Goal: Task Accomplishment & Management: Use online tool/utility

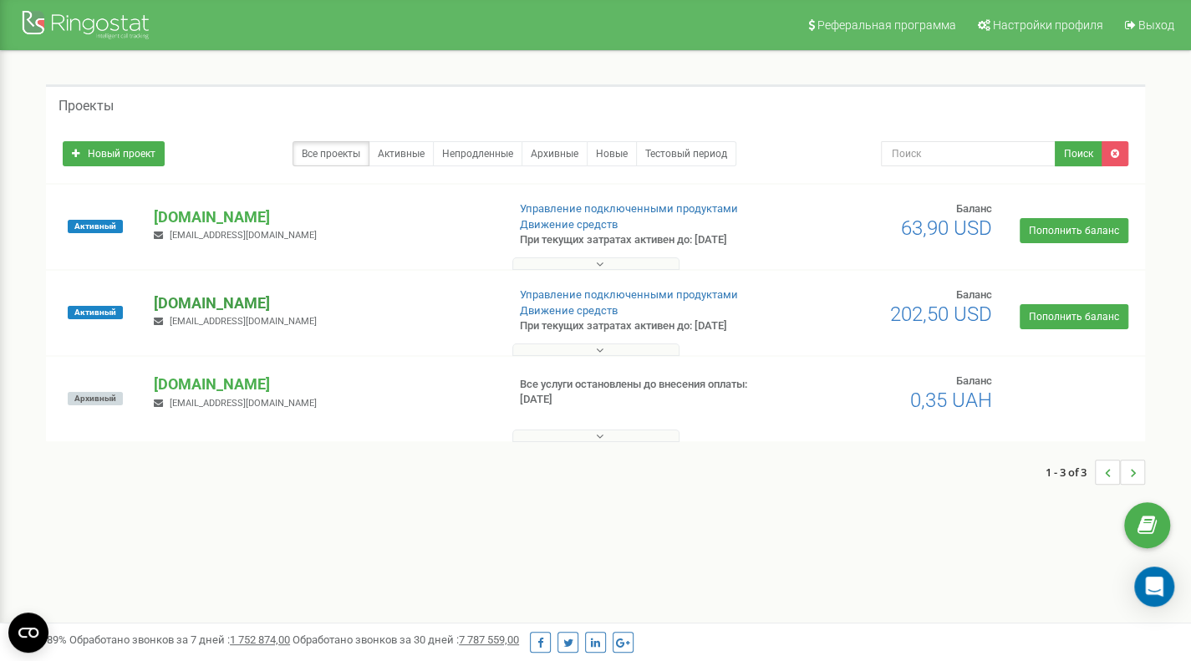
click at [267, 306] on p "[DOMAIN_NAME]" at bounding box center [323, 303] width 338 height 22
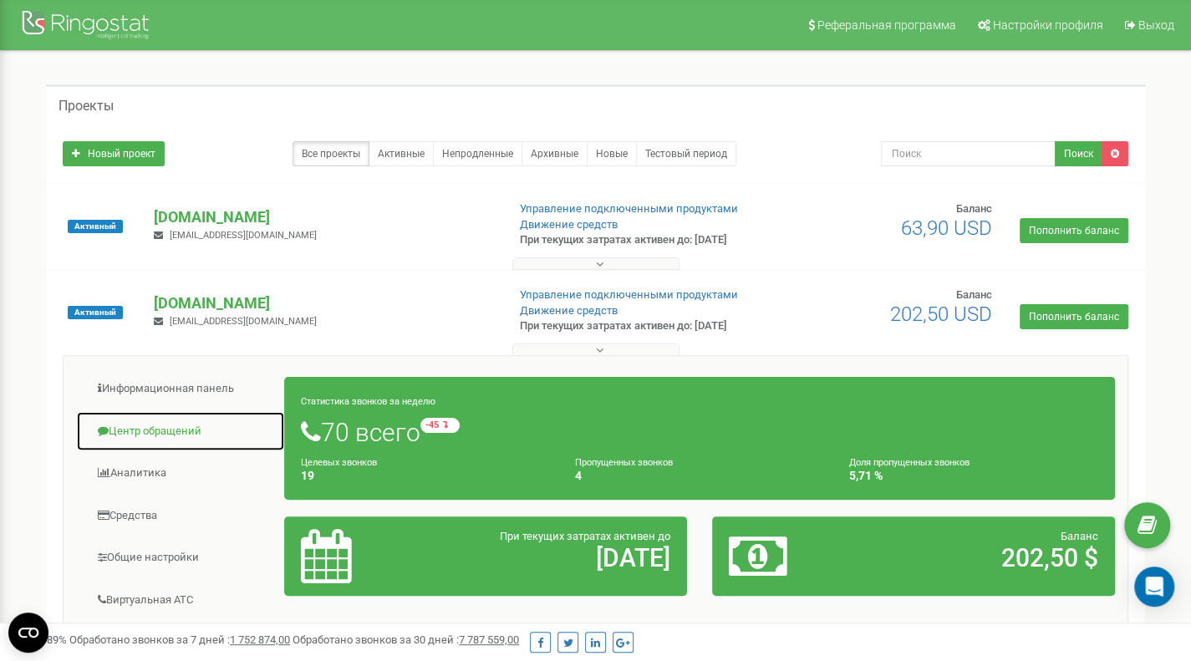
click at [160, 433] on link "Центр обращений" at bounding box center [180, 431] width 209 height 41
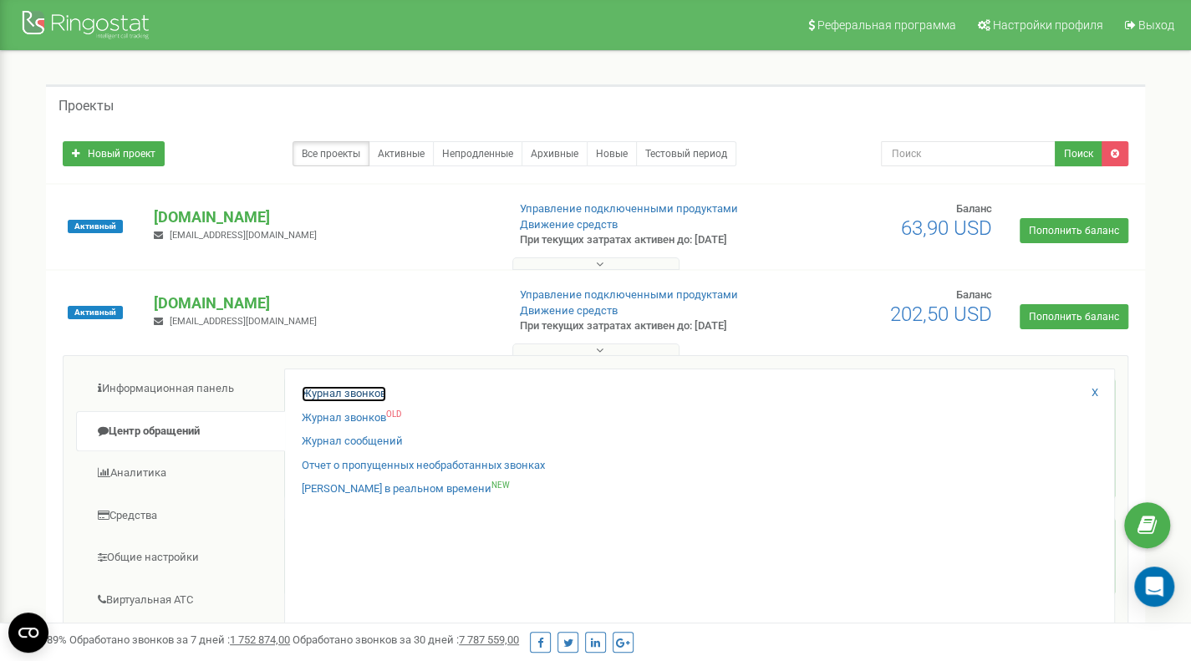
click at [318, 388] on link "Журнал звонков" at bounding box center [344, 394] width 84 height 16
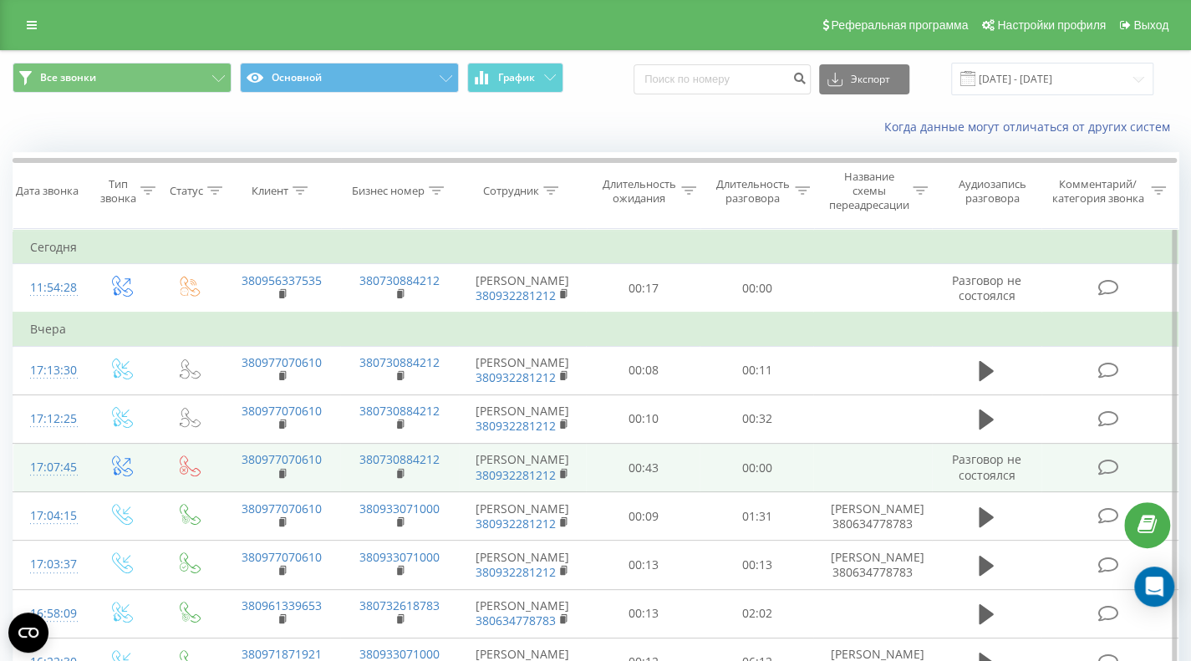
scroll to position [167, 0]
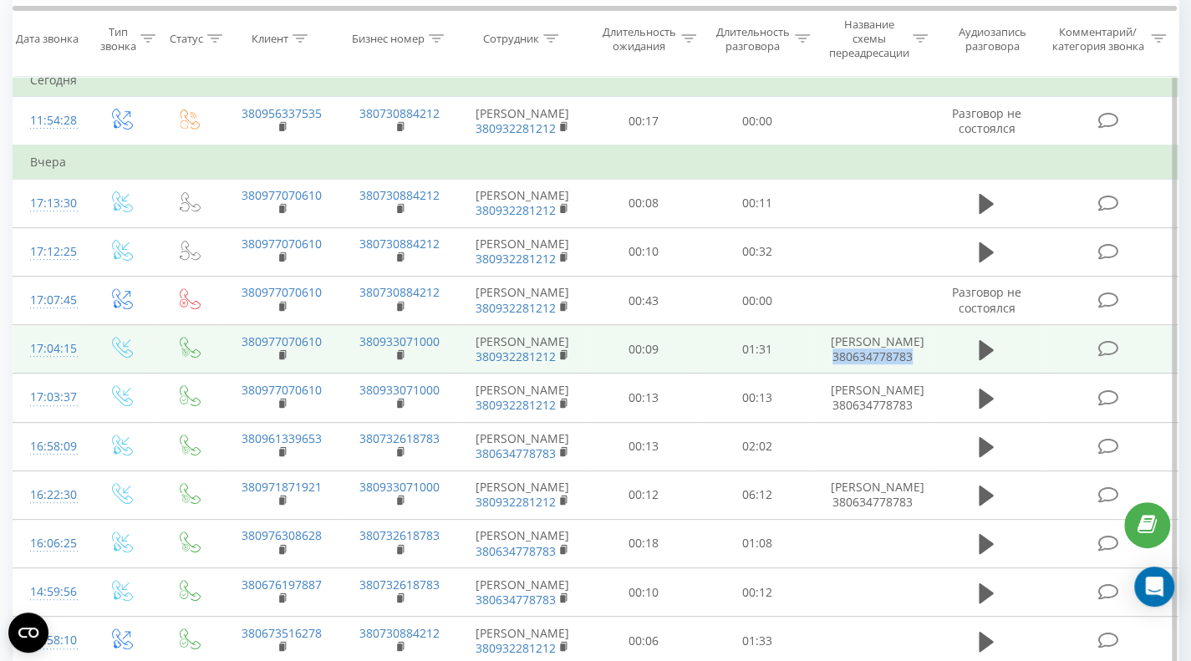
drag, startPoint x: 830, startPoint y: 352, endPoint x: 927, endPoint y: 354, distance: 97.8
click at [927, 354] on td "[PERSON_NAME] 380634778783" at bounding box center [872, 349] width 119 height 48
copy td "380634778783"
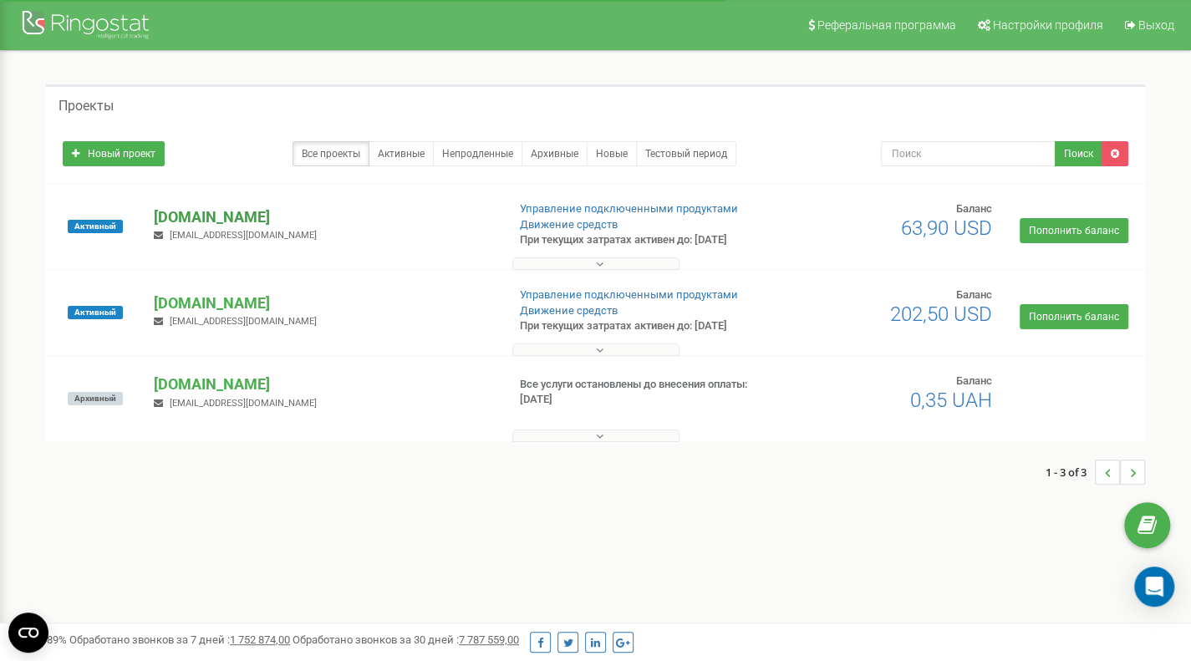
click at [241, 219] on p "[DOMAIN_NAME]" at bounding box center [323, 217] width 338 height 22
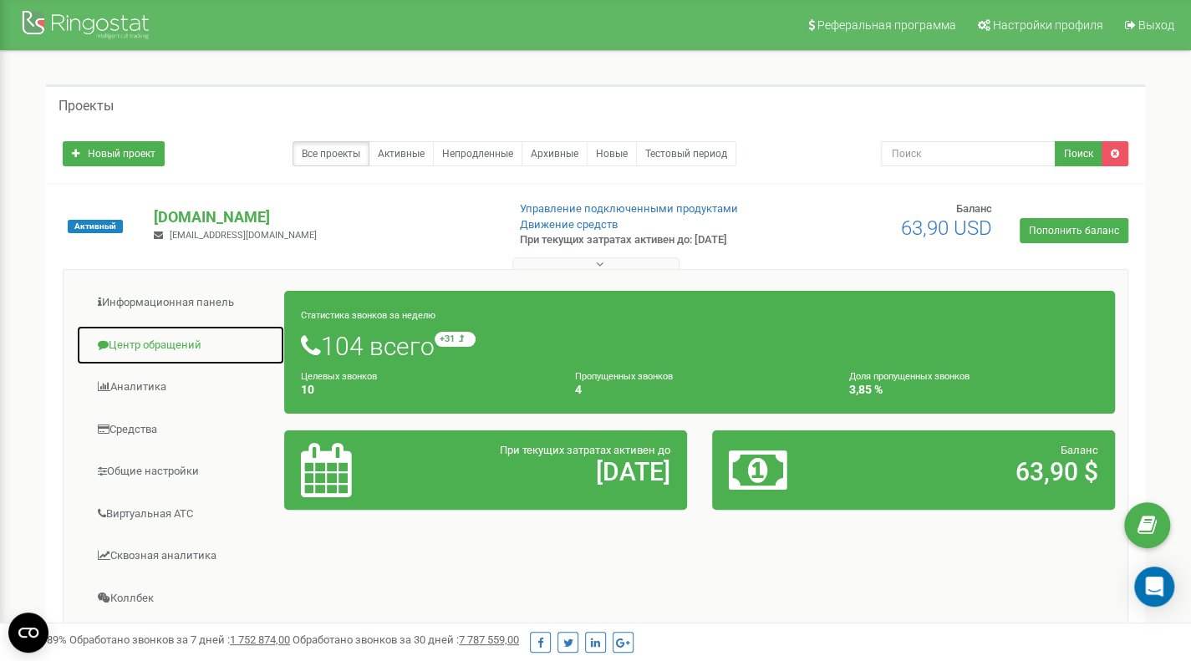
click at [150, 340] on link "Центр обращений" at bounding box center [180, 345] width 209 height 41
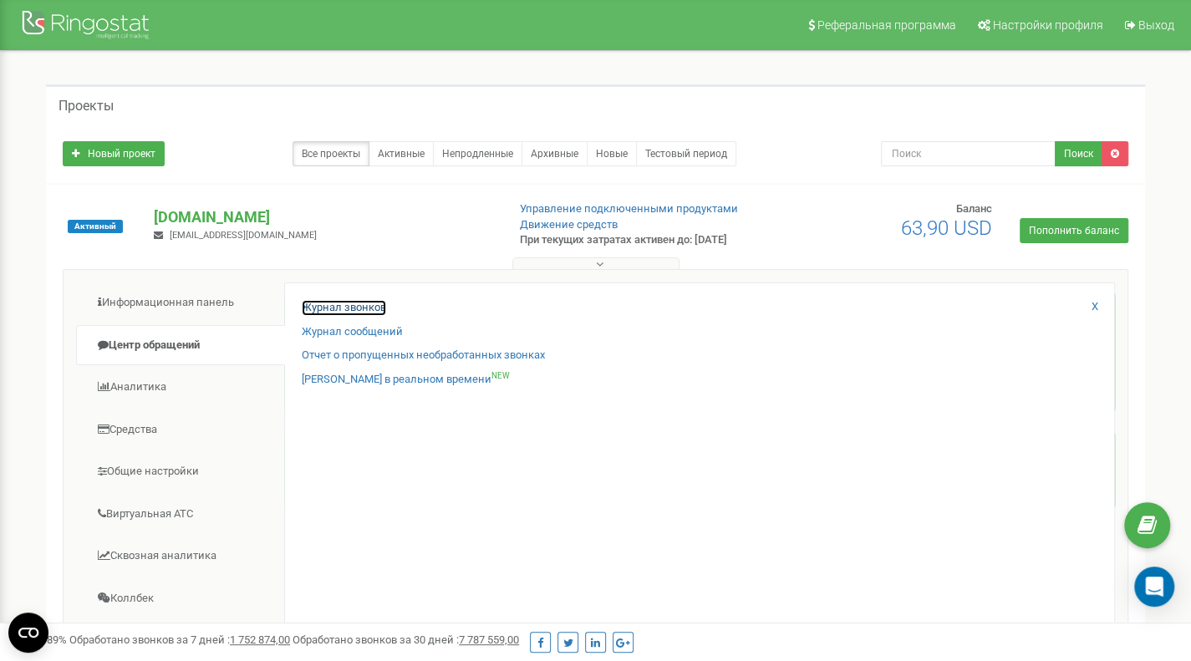
click at [319, 307] on link "Журнал звонков" at bounding box center [344, 308] width 84 height 16
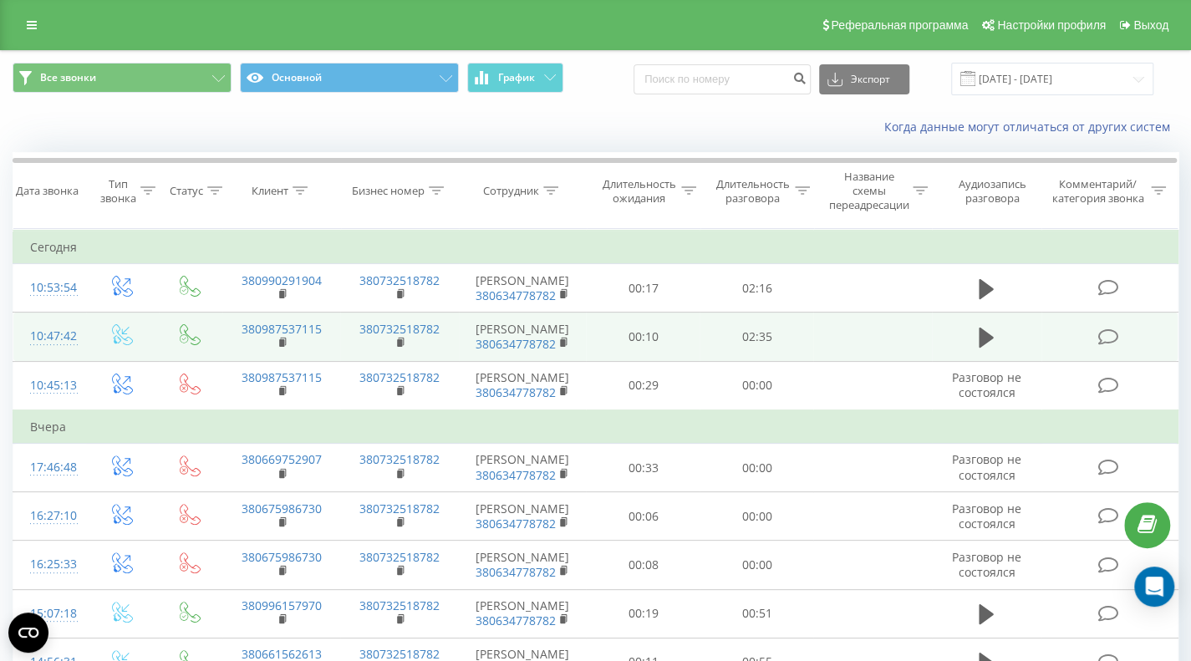
click at [1115, 338] on icon at bounding box center [1107, 337] width 21 height 18
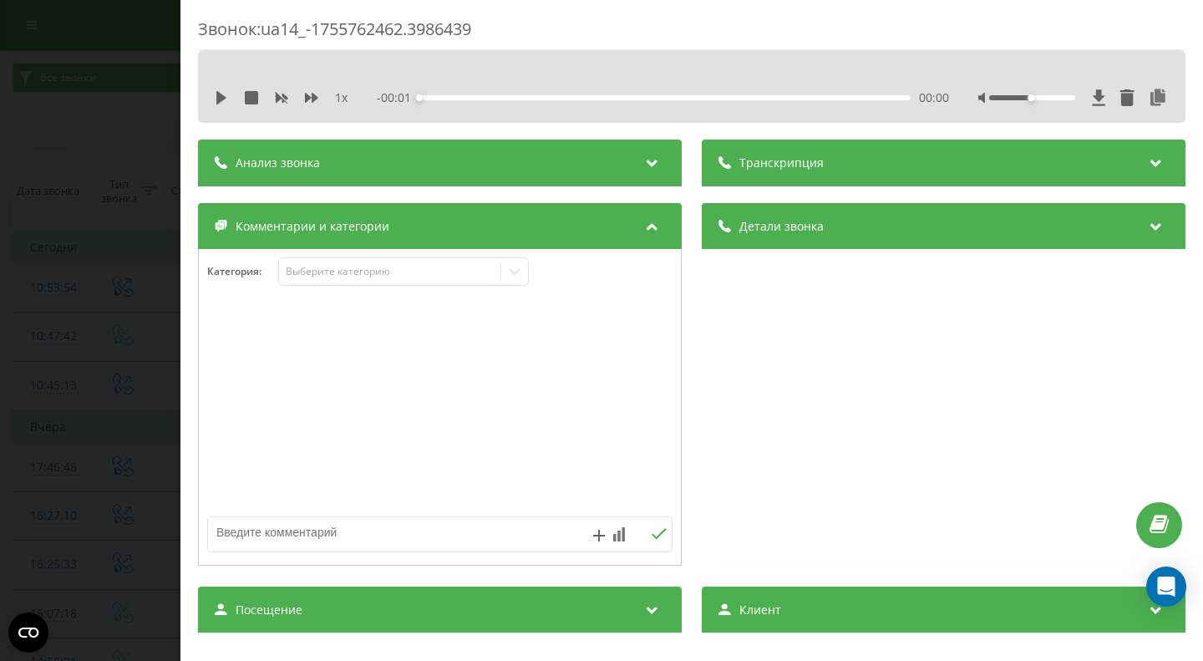
click at [644, 163] on icon at bounding box center [652, 160] width 20 height 17
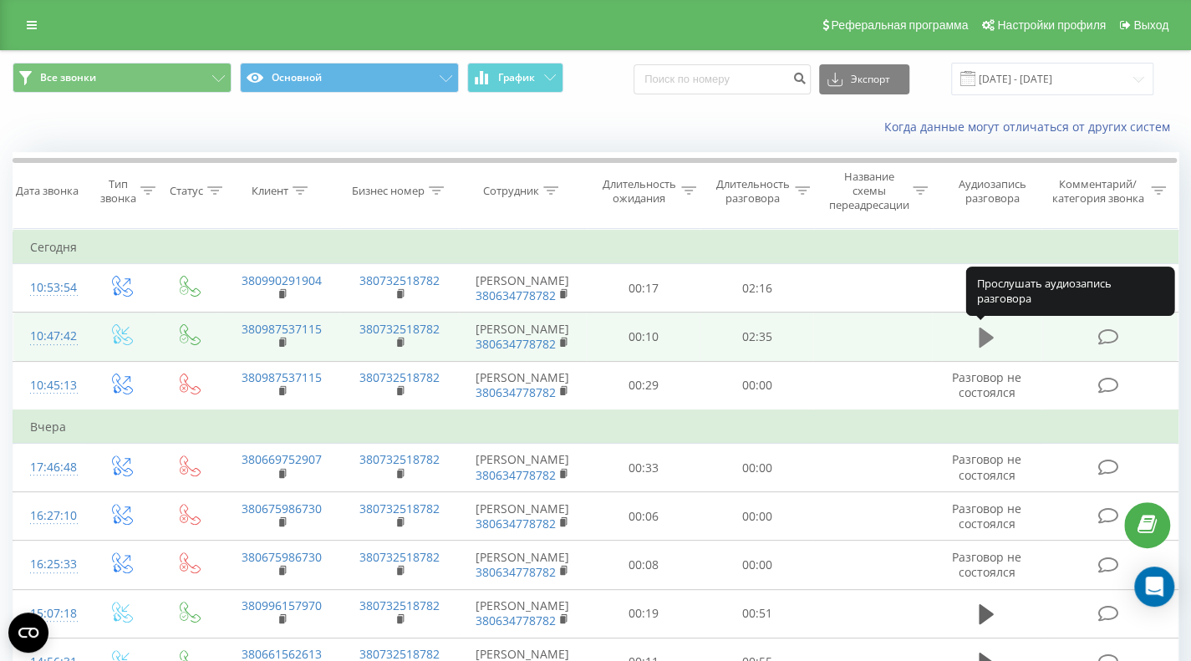
click at [981, 328] on icon at bounding box center [985, 338] width 15 height 20
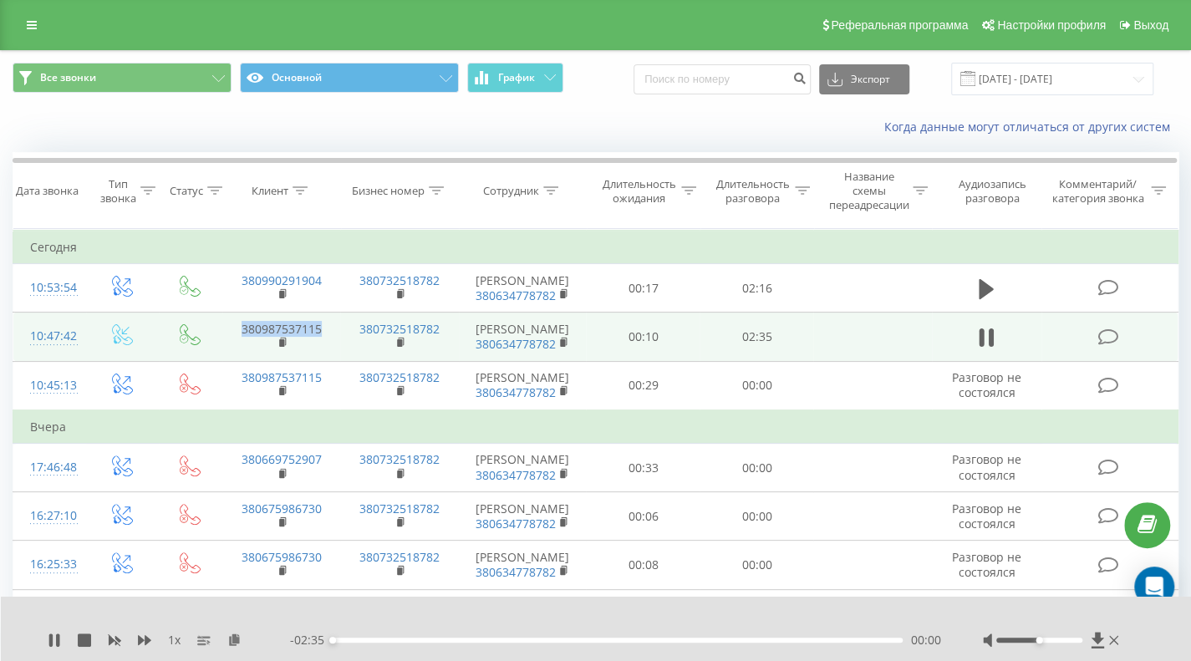
drag, startPoint x: 334, startPoint y: 333, endPoint x: 226, endPoint y: 322, distance: 109.2
click at [226, 322] on td "380987537115" at bounding box center [281, 336] width 119 height 48
copy link "380987537115"
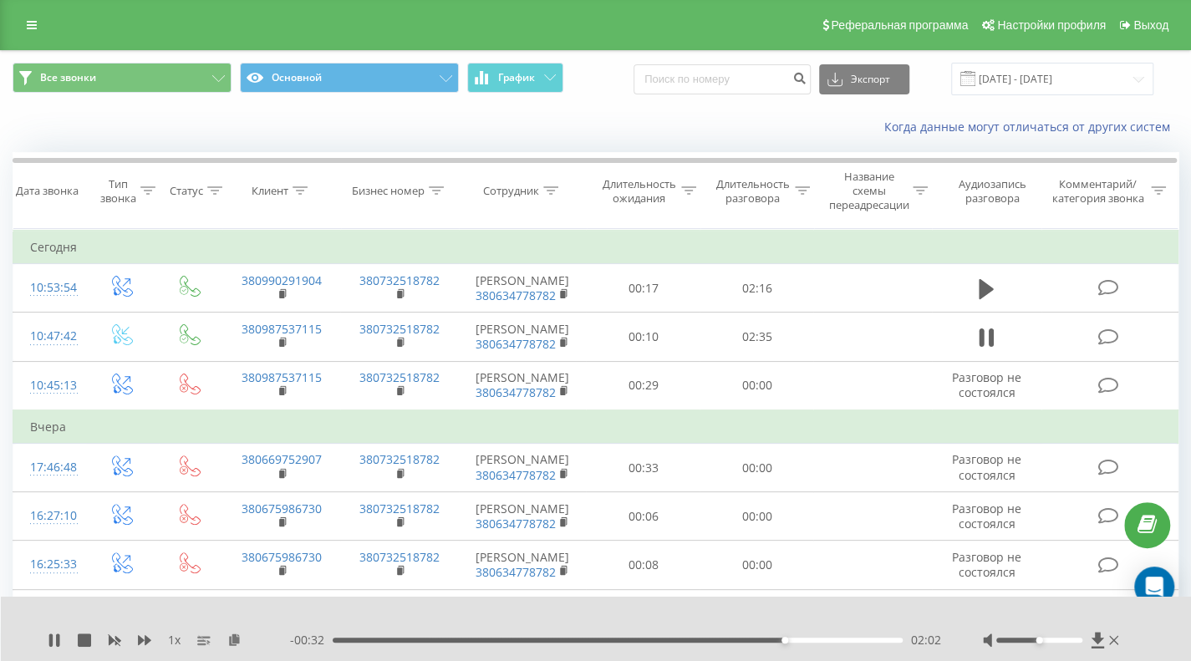
click at [829, 642] on div "- 00:32 02:02 02:02" at bounding box center [615, 640] width 651 height 17
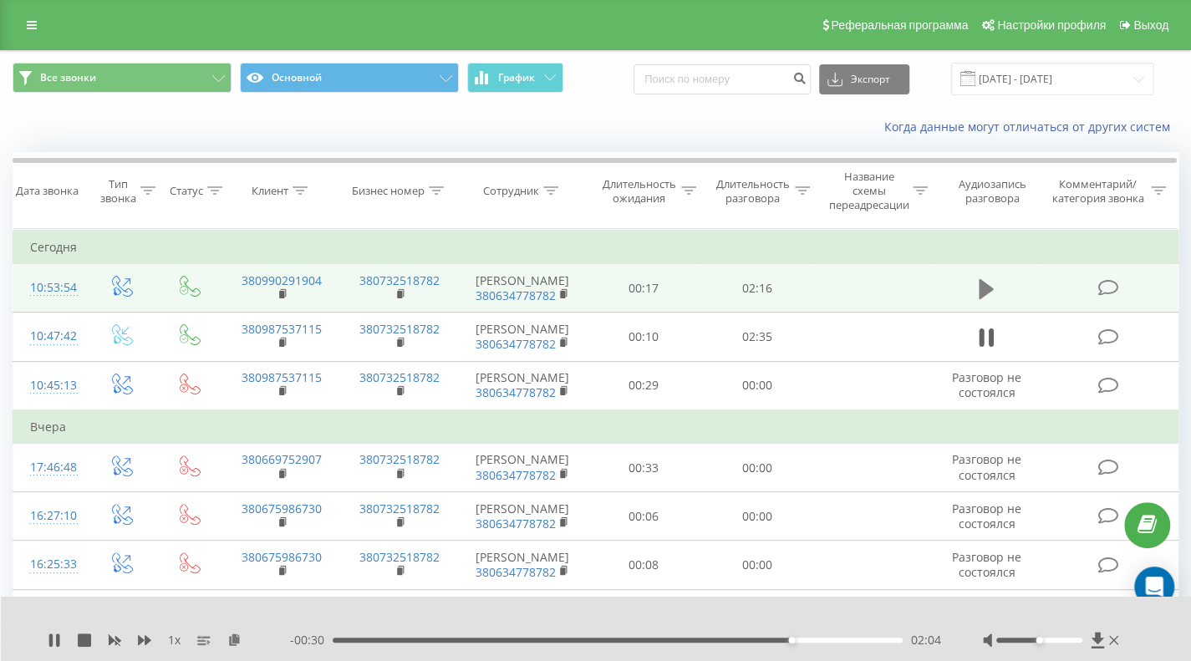
click at [984, 288] on icon at bounding box center [985, 289] width 15 height 20
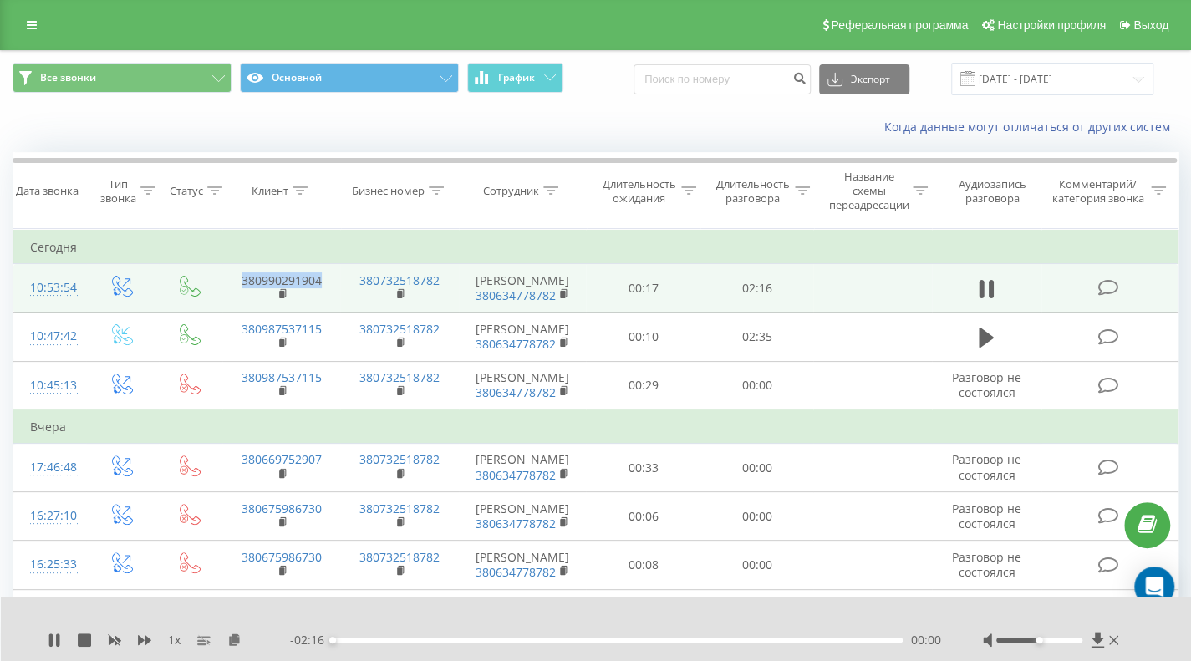
drag, startPoint x: 328, startPoint y: 277, endPoint x: 228, endPoint y: 280, distance: 100.3
click at [228, 280] on td "380990291904" at bounding box center [281, 288] width 119 height 48
copy link "380990291904"
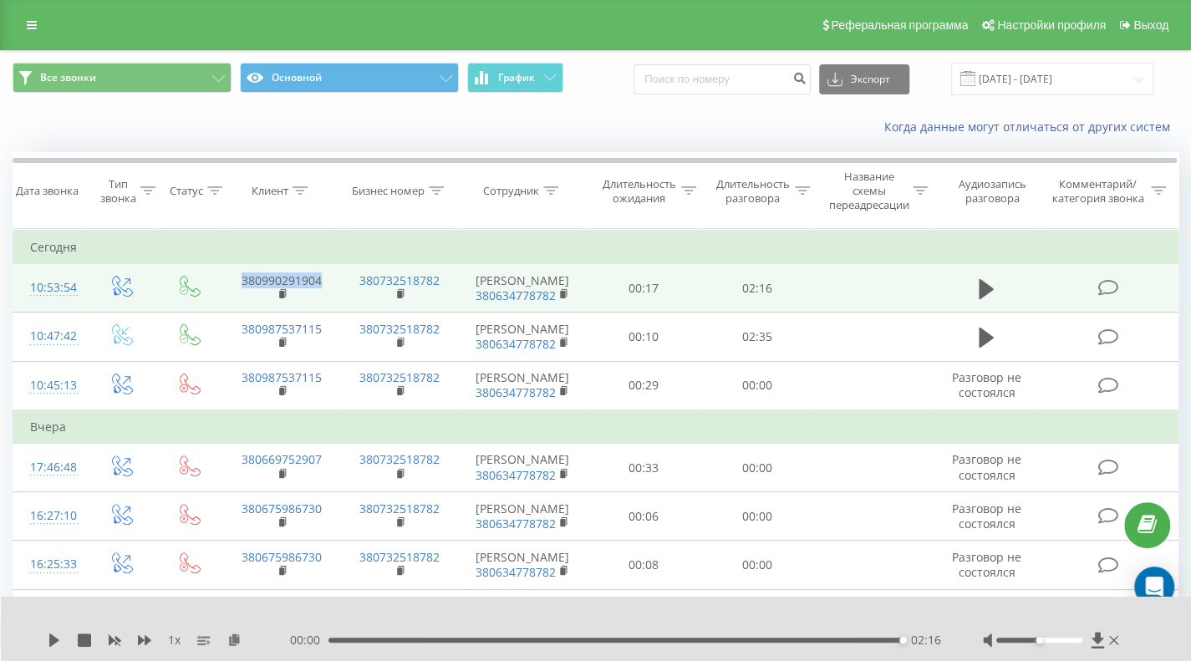
copy link "380990291904"
